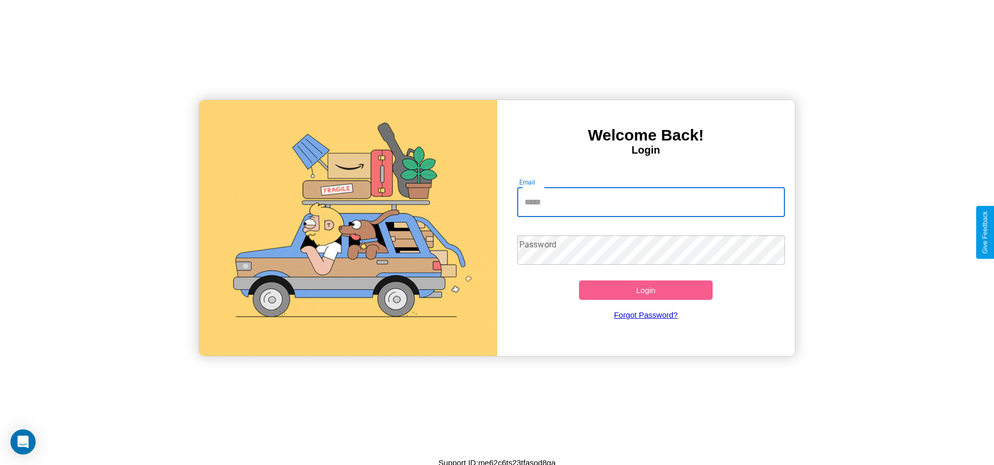
click at [651, 202] on input "Email" at bounding box center [651, 202] width 268 height 29
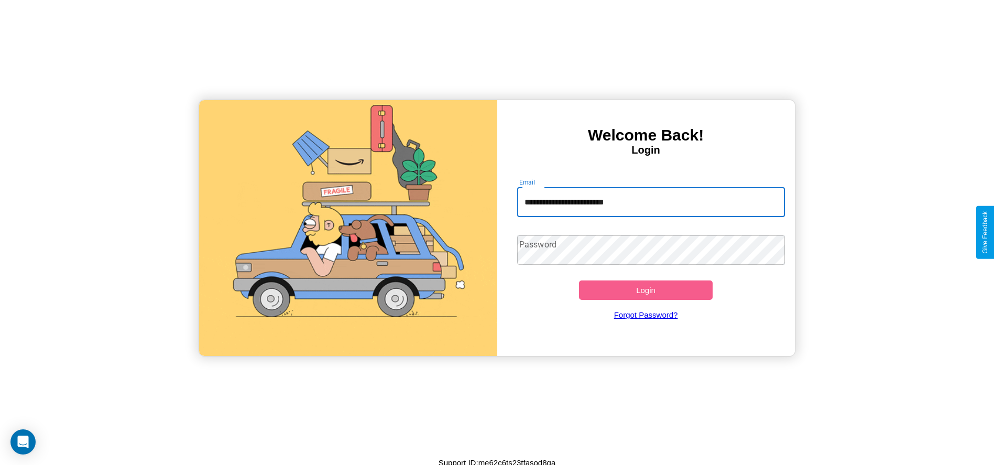
type input "**********"
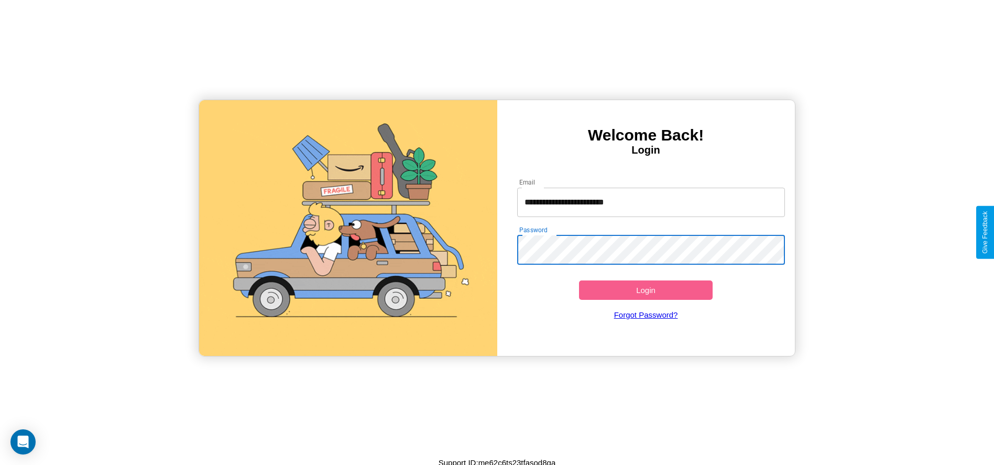
click at [645, 290] on button "Login" at bounding box center [646, 289] width 134 height 19
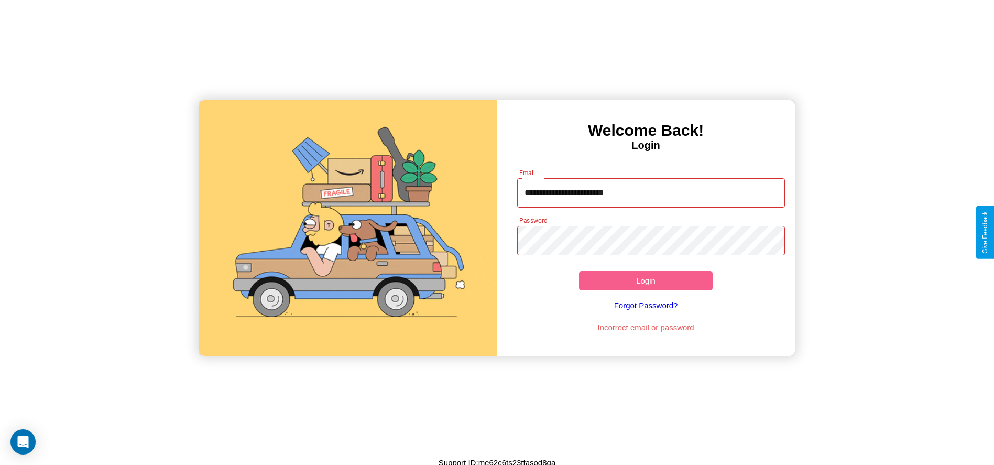
click at [645, 280] on button "Login" at bounding box center [646, 280] width 134 height 19
